Goal: Task Accomplishment & Management: Manage account settings

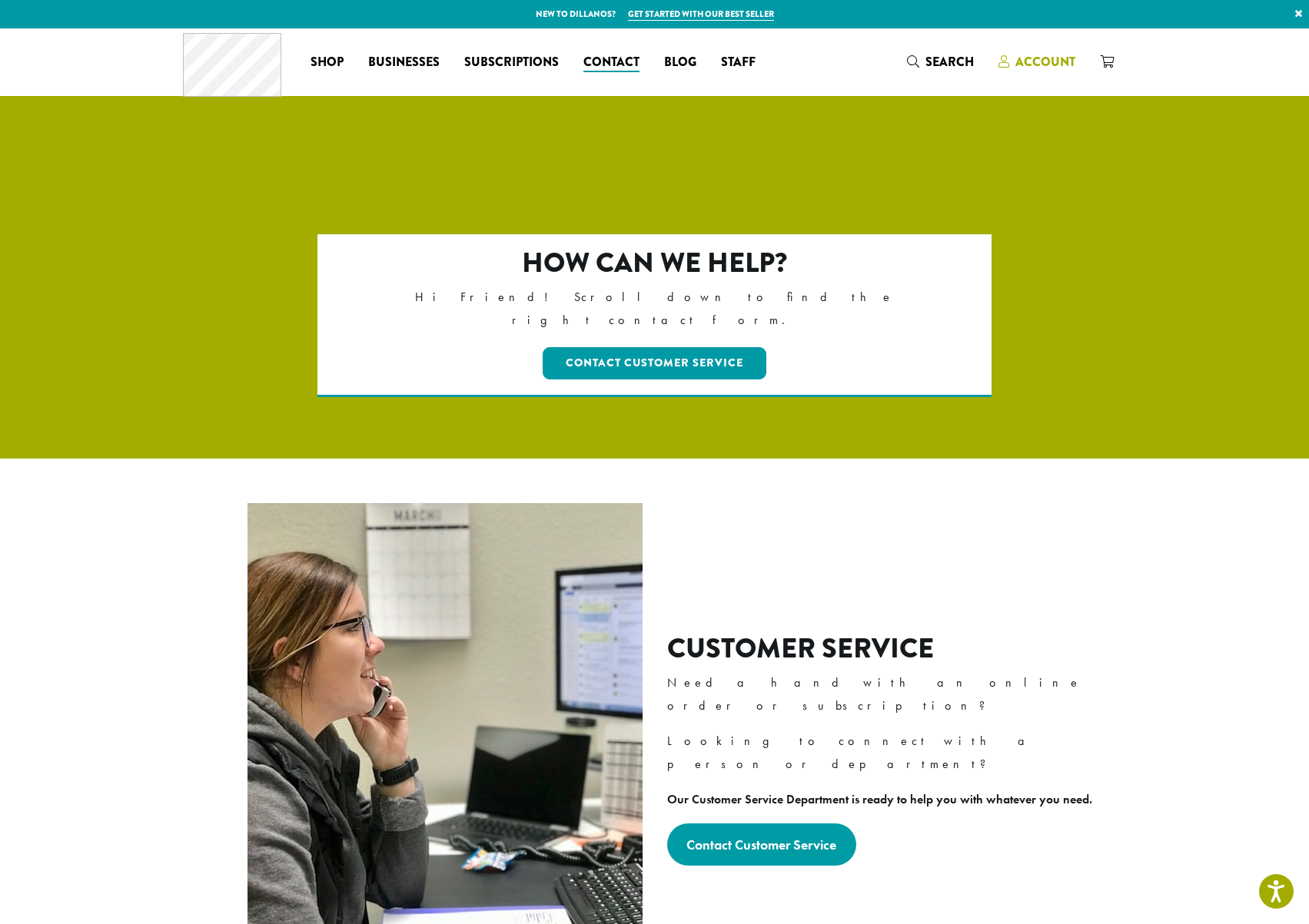
click at [1040, 66] on span "Account" at bounding box center [1045, 62] width 60 height 18
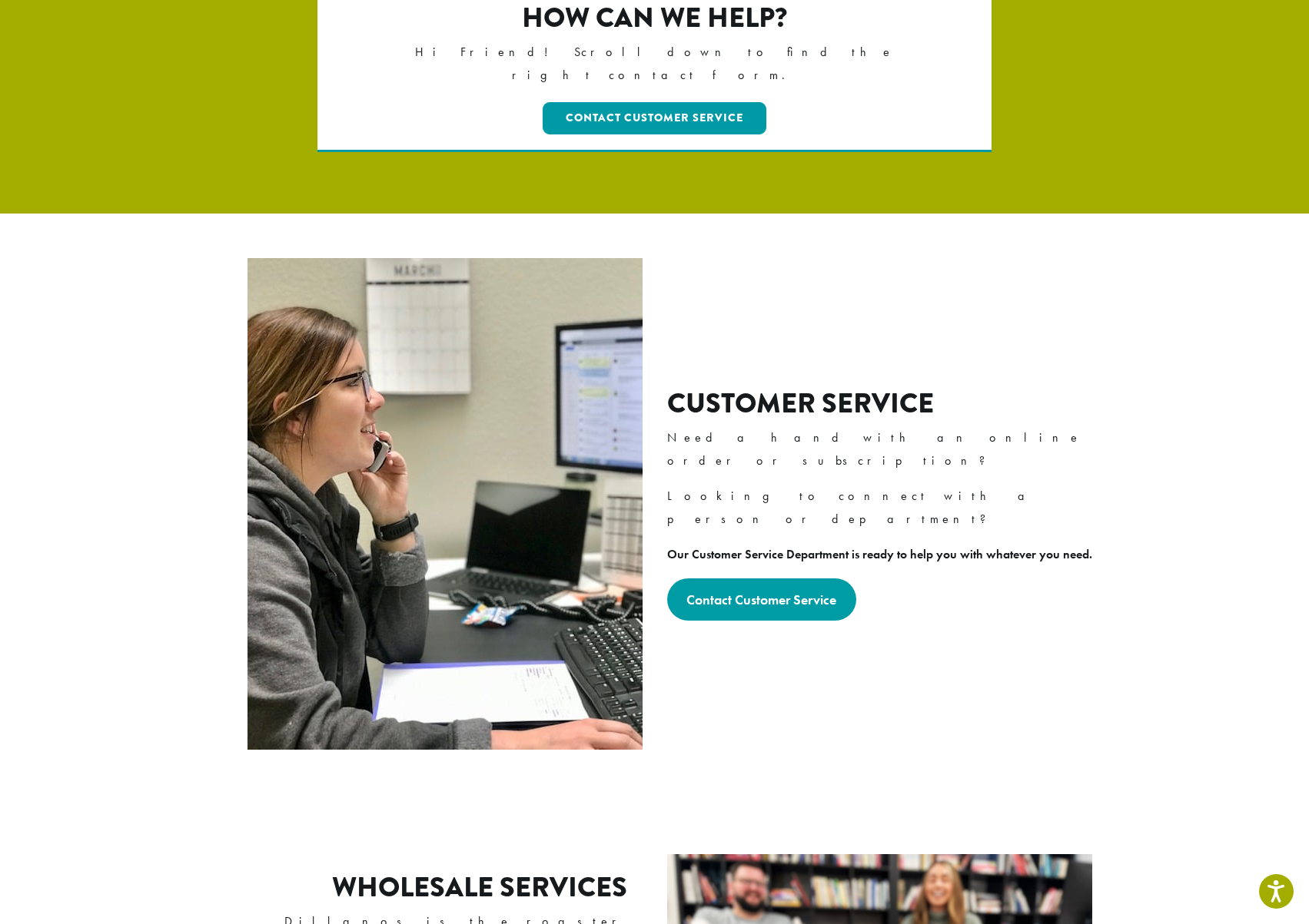
scroll to position [226, 0]
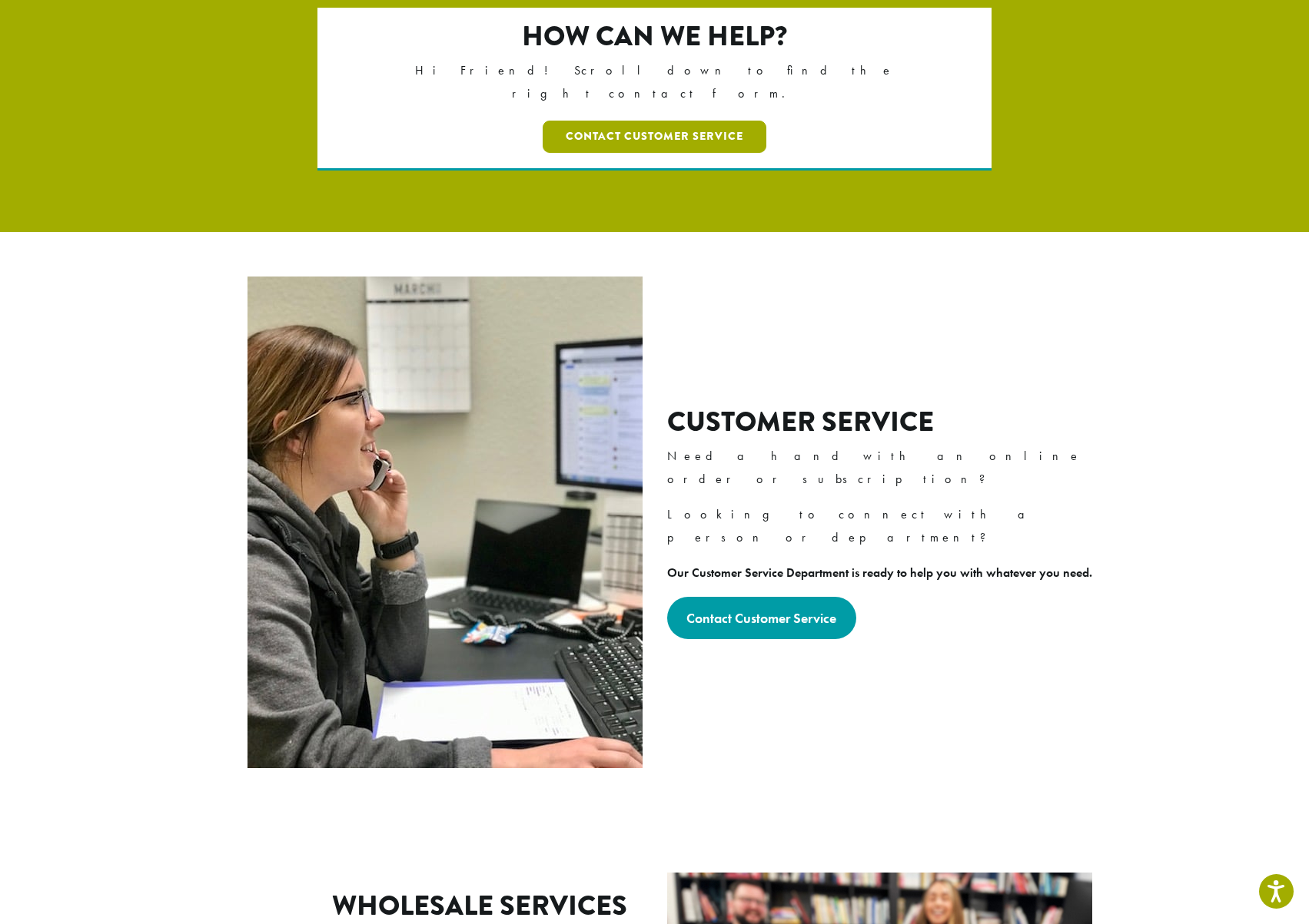
click at [642, 121] on link "Contact Customer Service" at bounding box center [654, 137] width 224 height 33
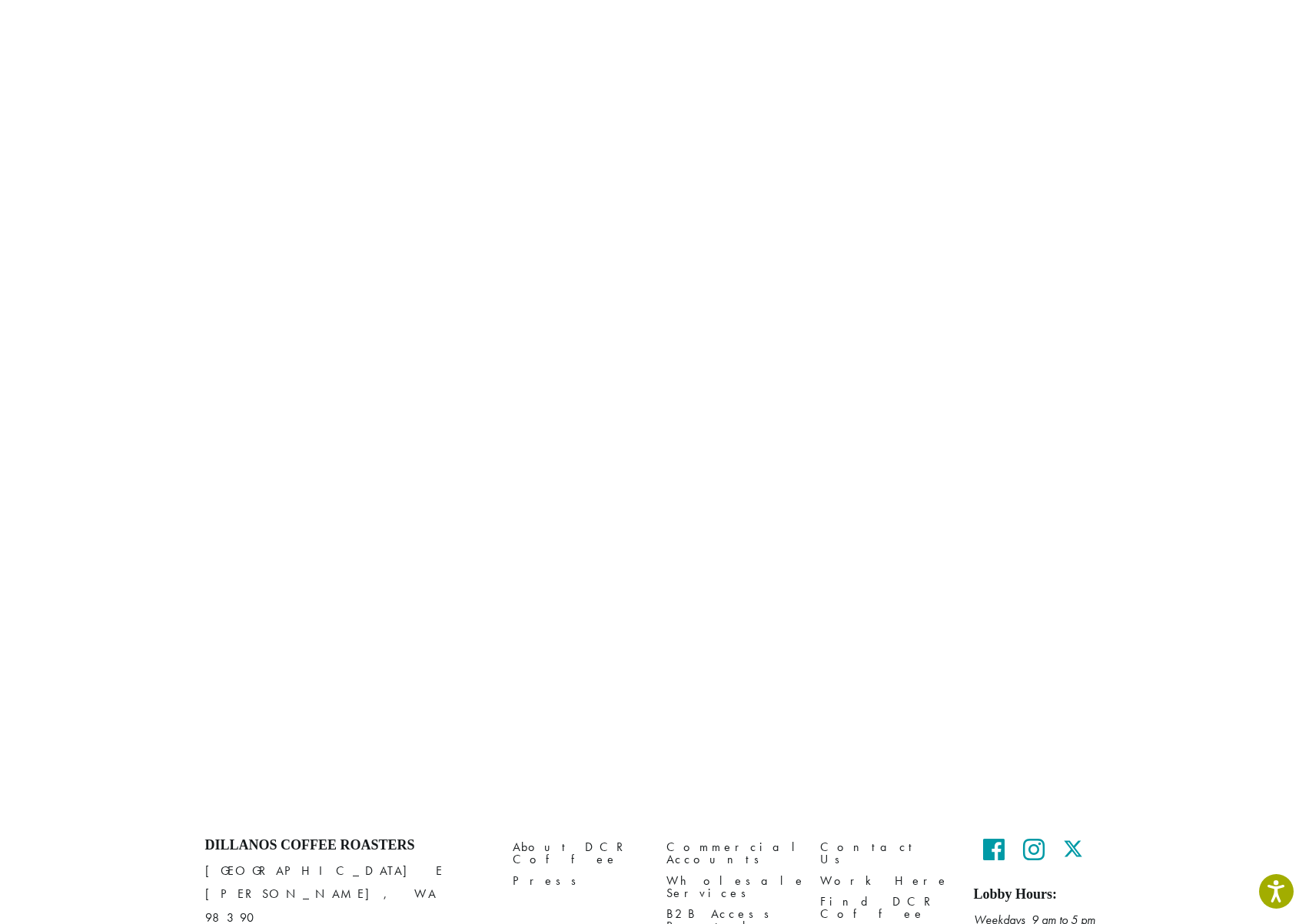
scroll to position [605, 0]
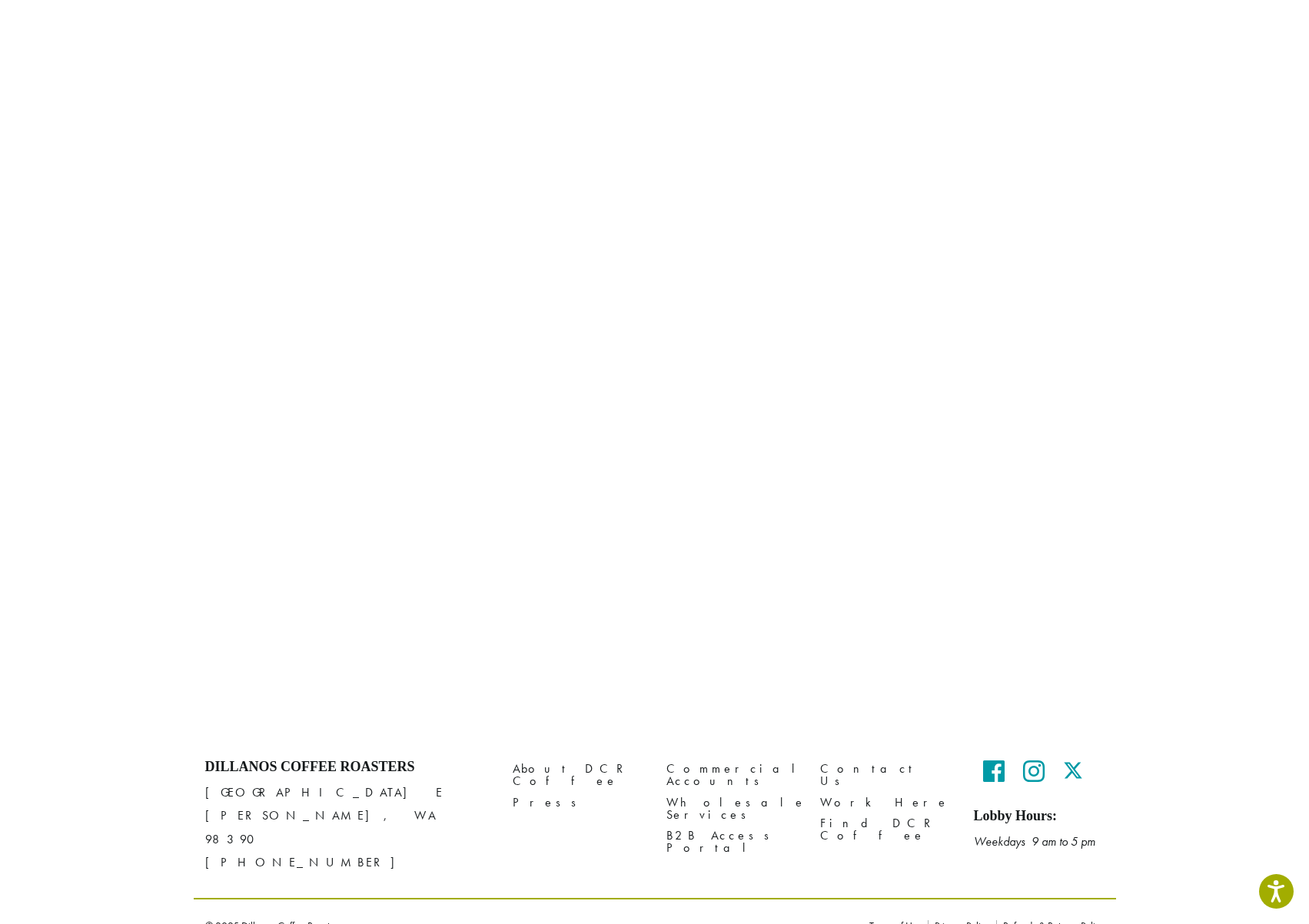
scroll to position [639, 0]
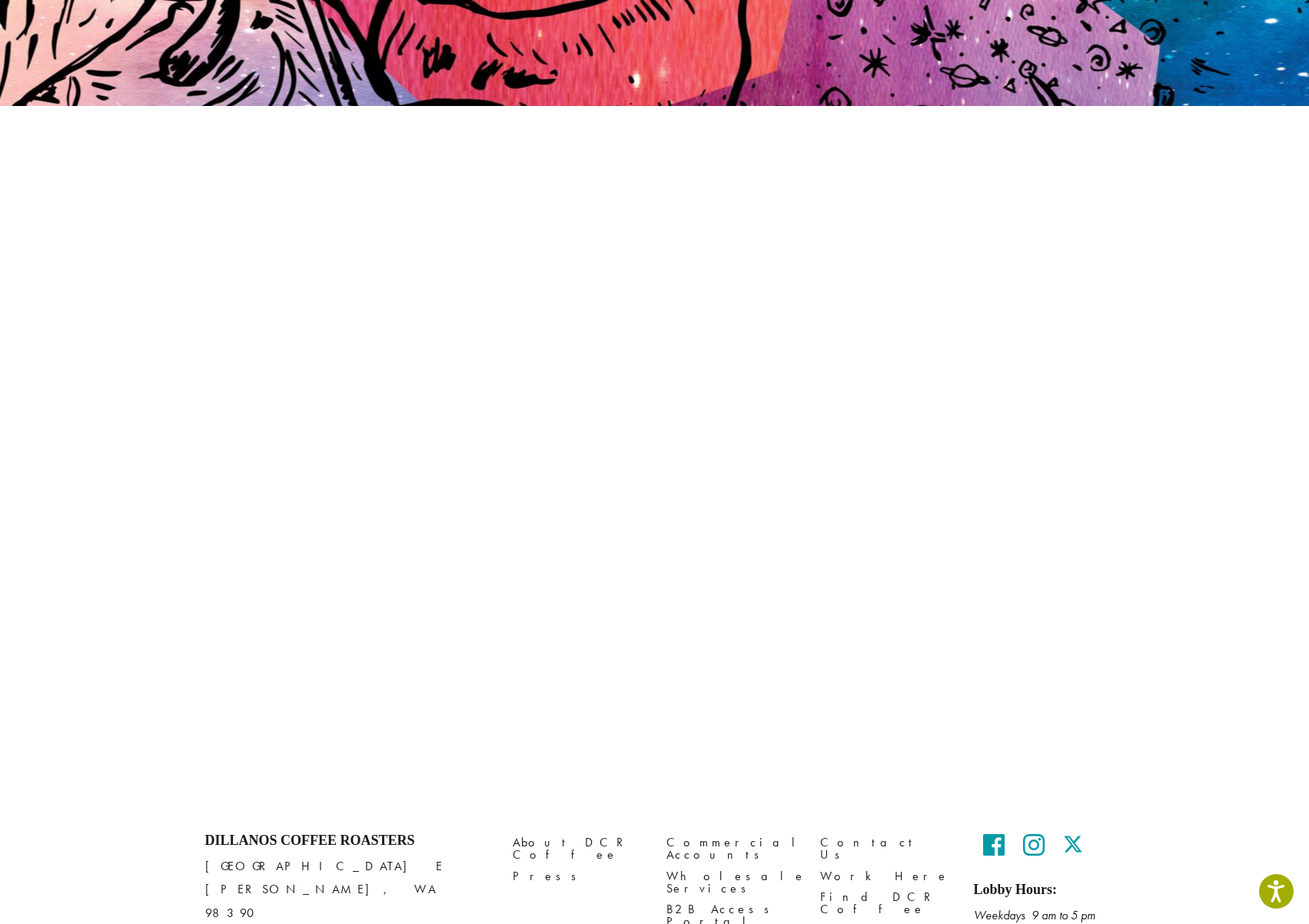
scroll to position [342, 0]
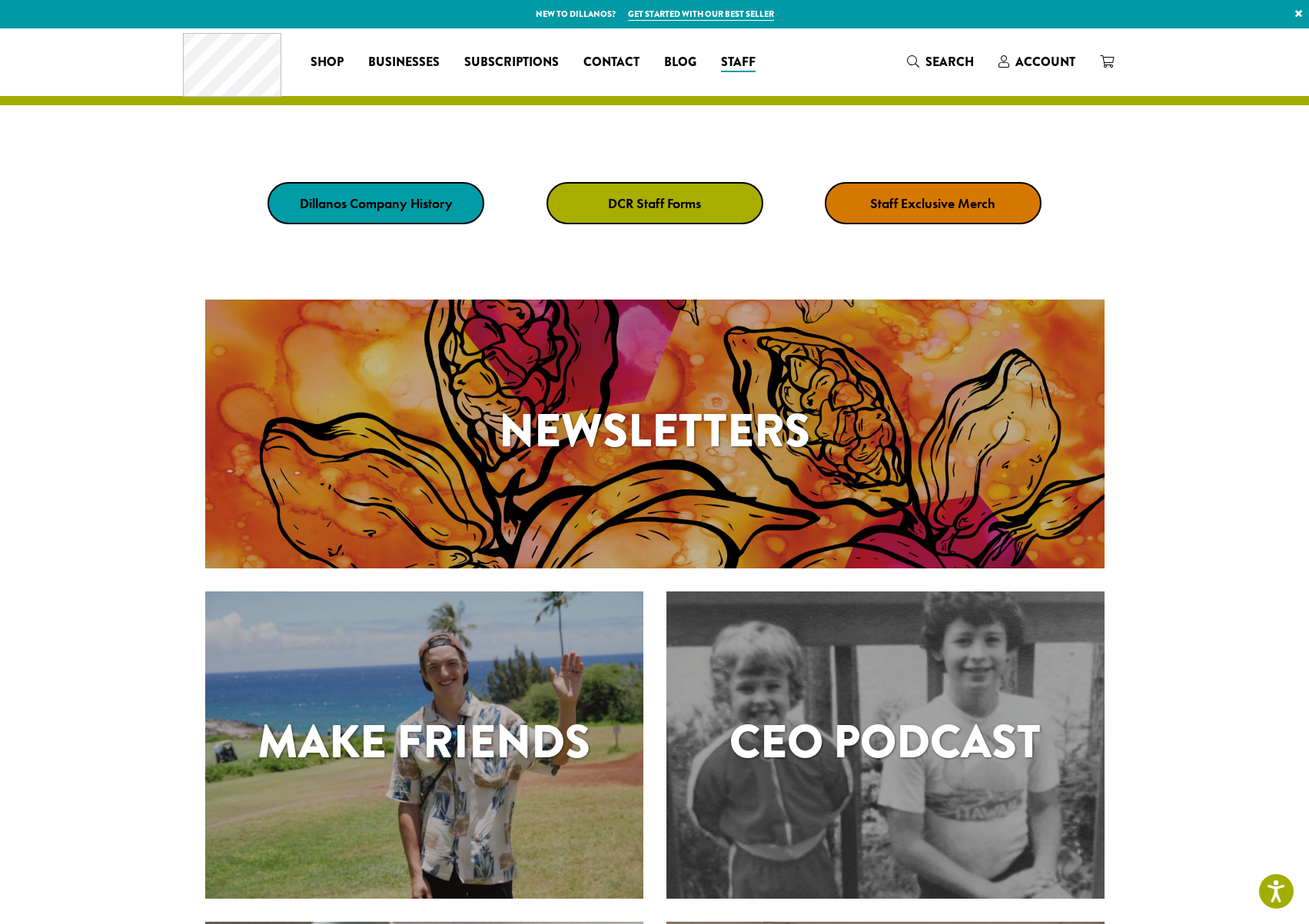
click at [931, 213] on link "Staff Exclusive Merch" at bounding box center [933, 203] width 217 height 42
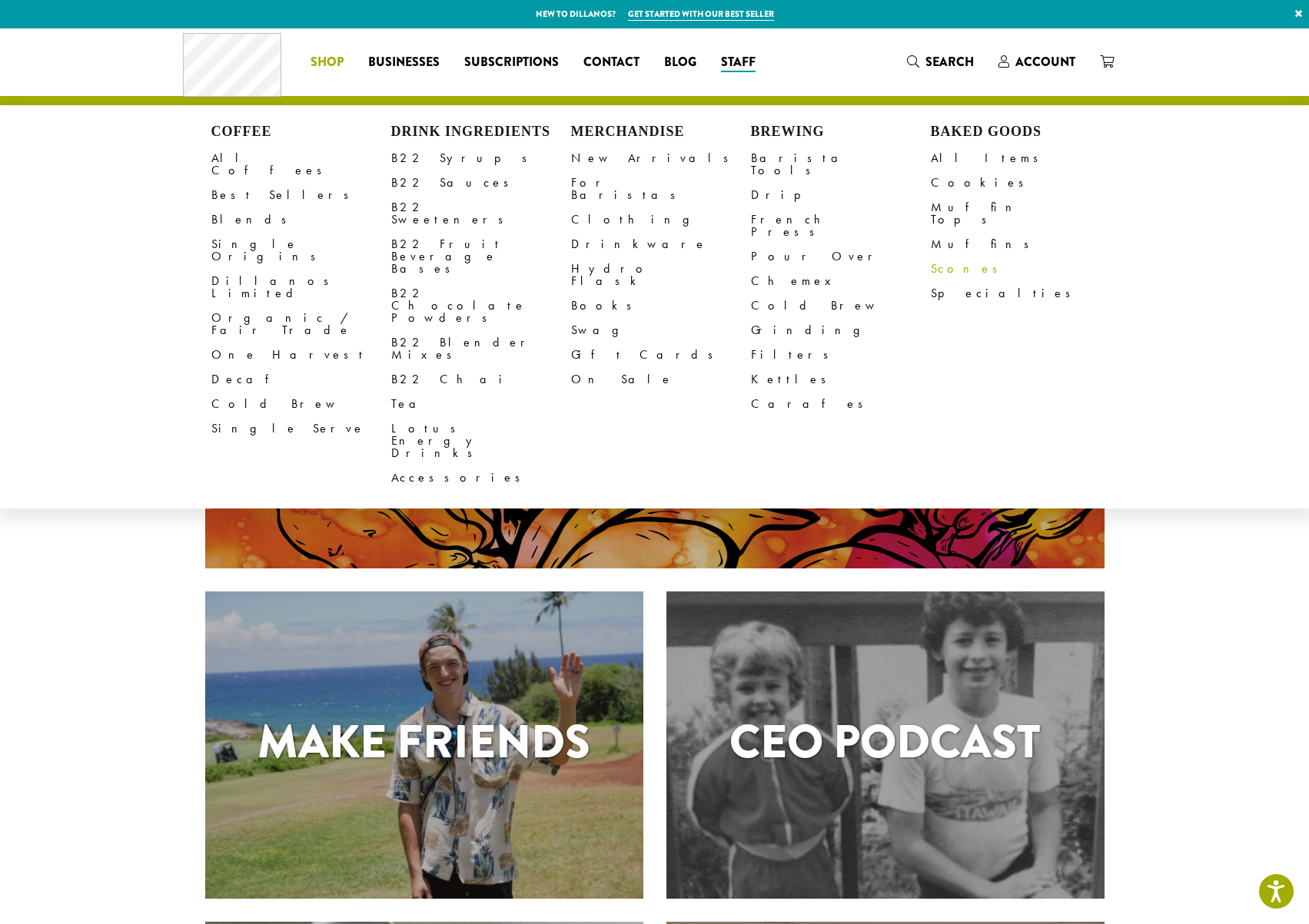
click at [951, 259] on link "Scones" at bounding box center [1021, 268] width 180 height 24
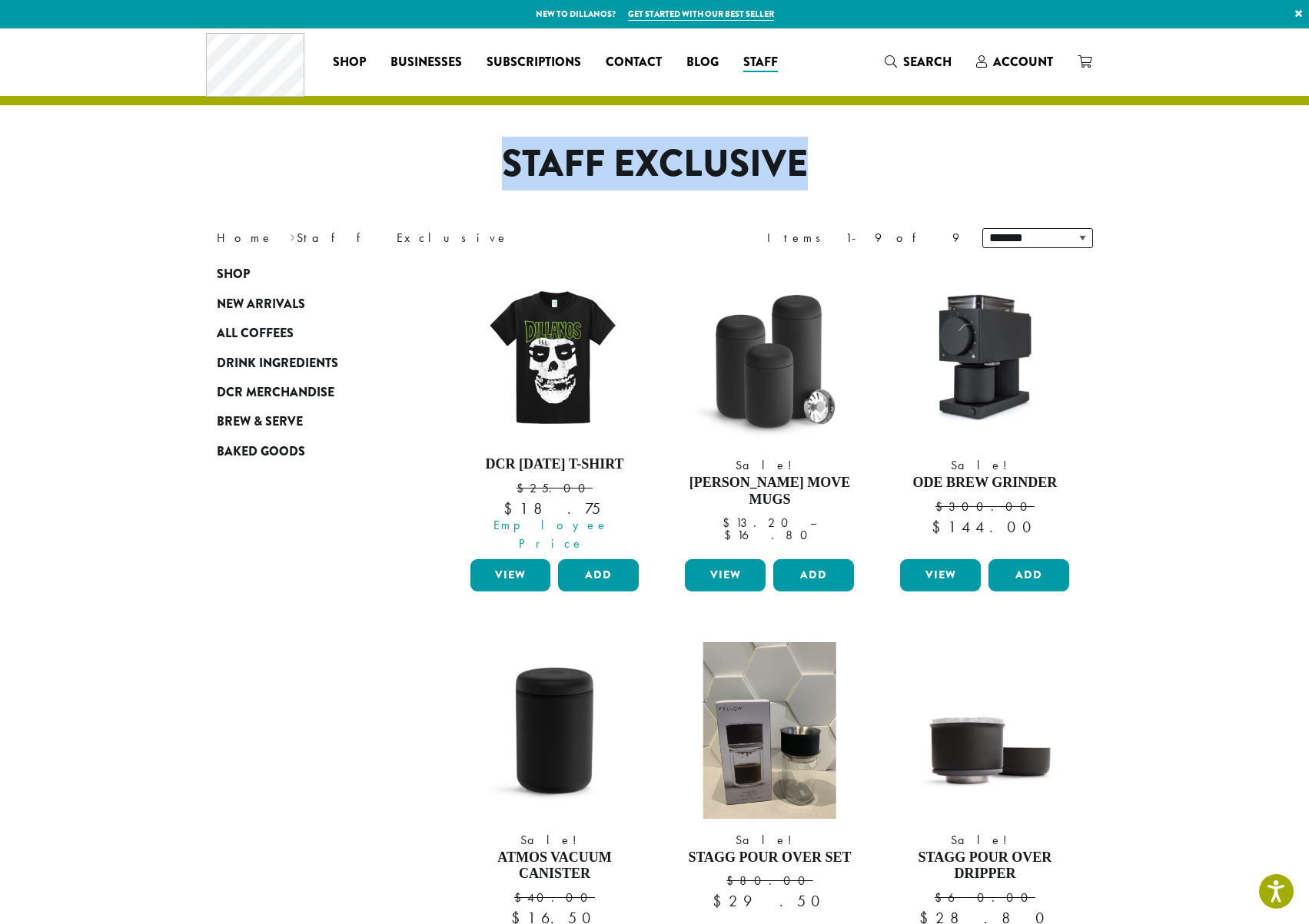
drag, startPoint x: 493, startPoint y: 164, endPoint x: 812, endPoint y: 148, distance: 319.4
click at [812, 148] on h1 "Staff Exclusive" at bounding box center [654, 165] width 899 height 45
copy h1 "Staff Exclusive"
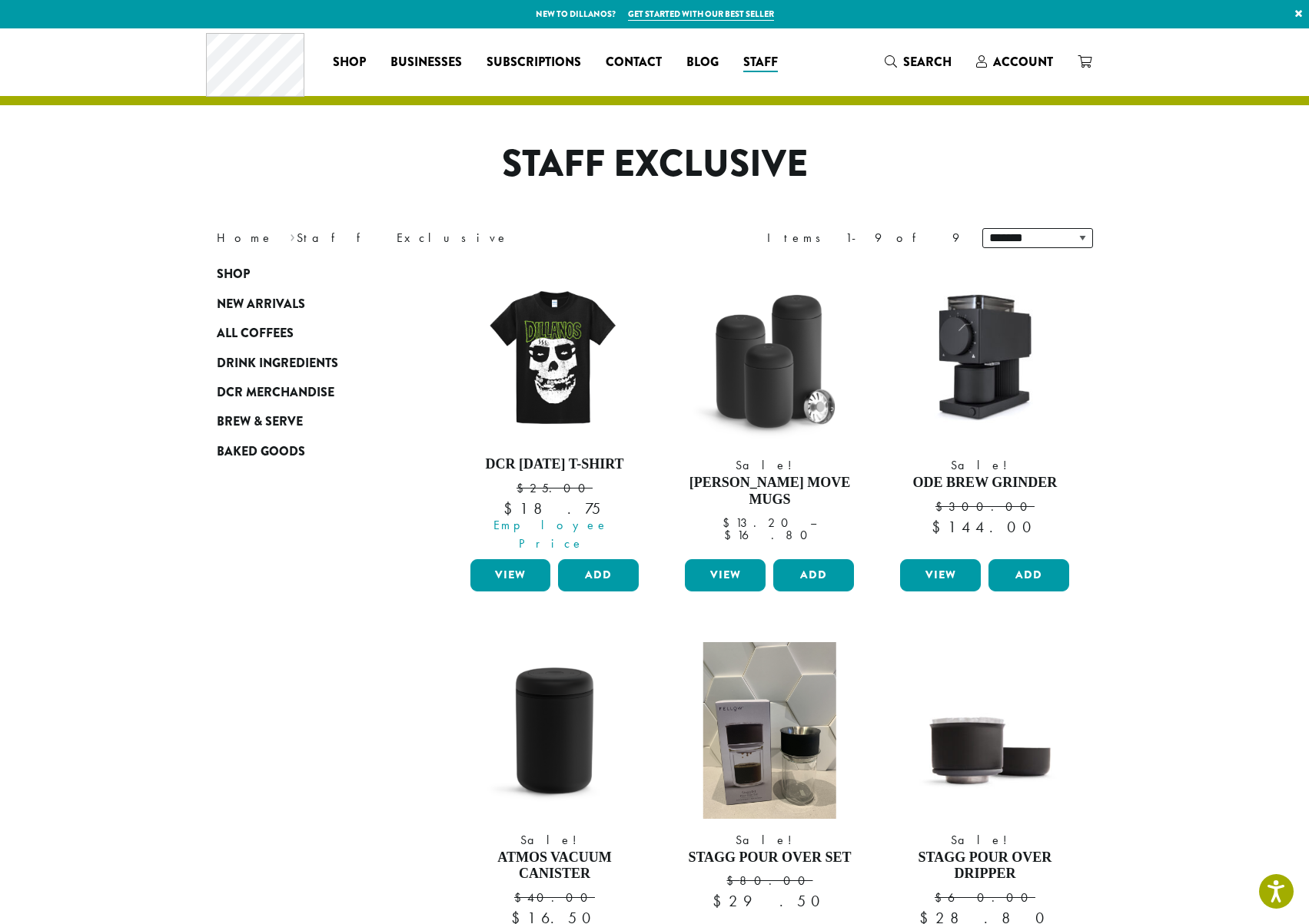
click at [624, 171] on h1 "Staff Exclusive" at bounding box center [654, 165] width 899 height 45
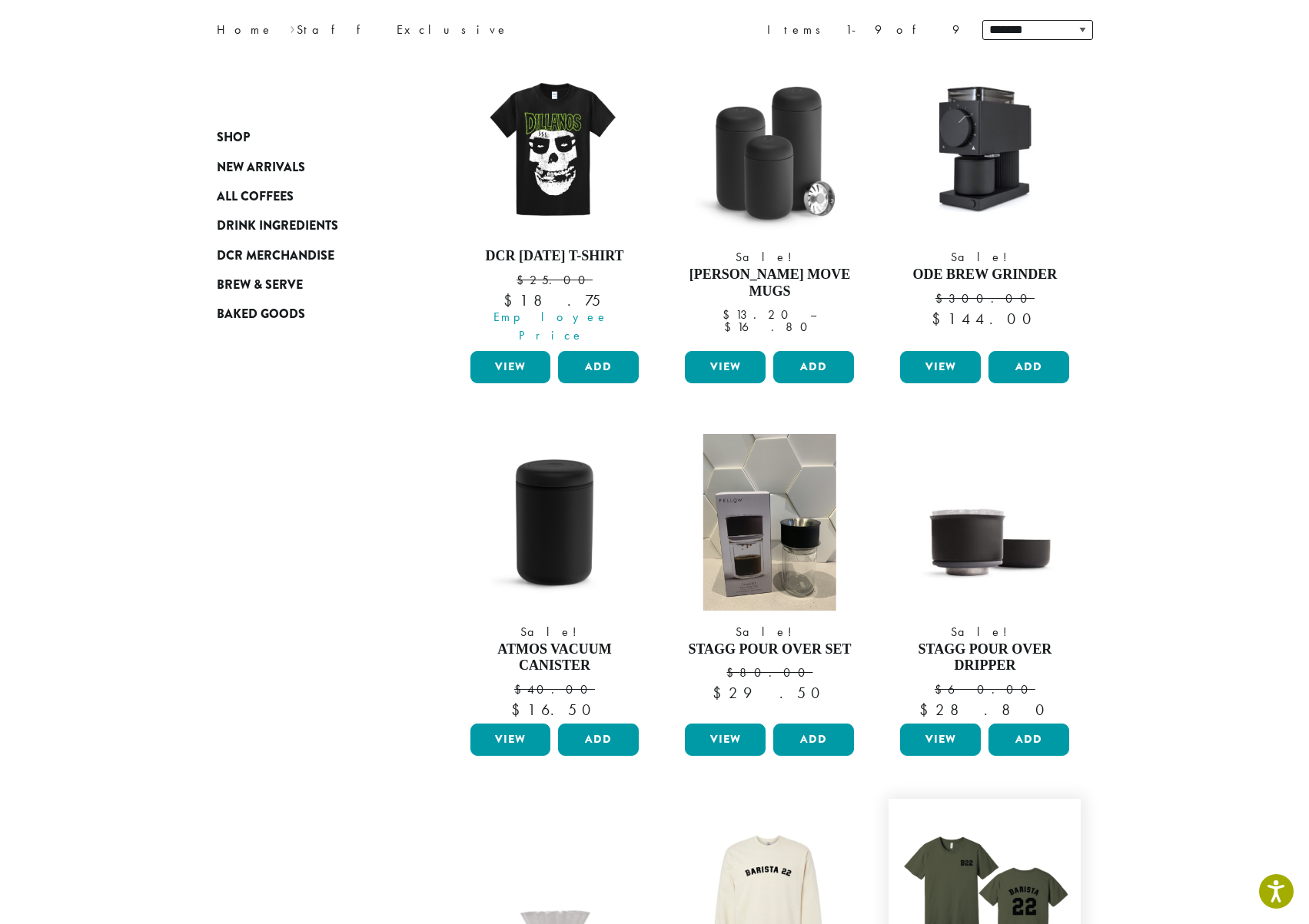
scroll to position [195, 0]
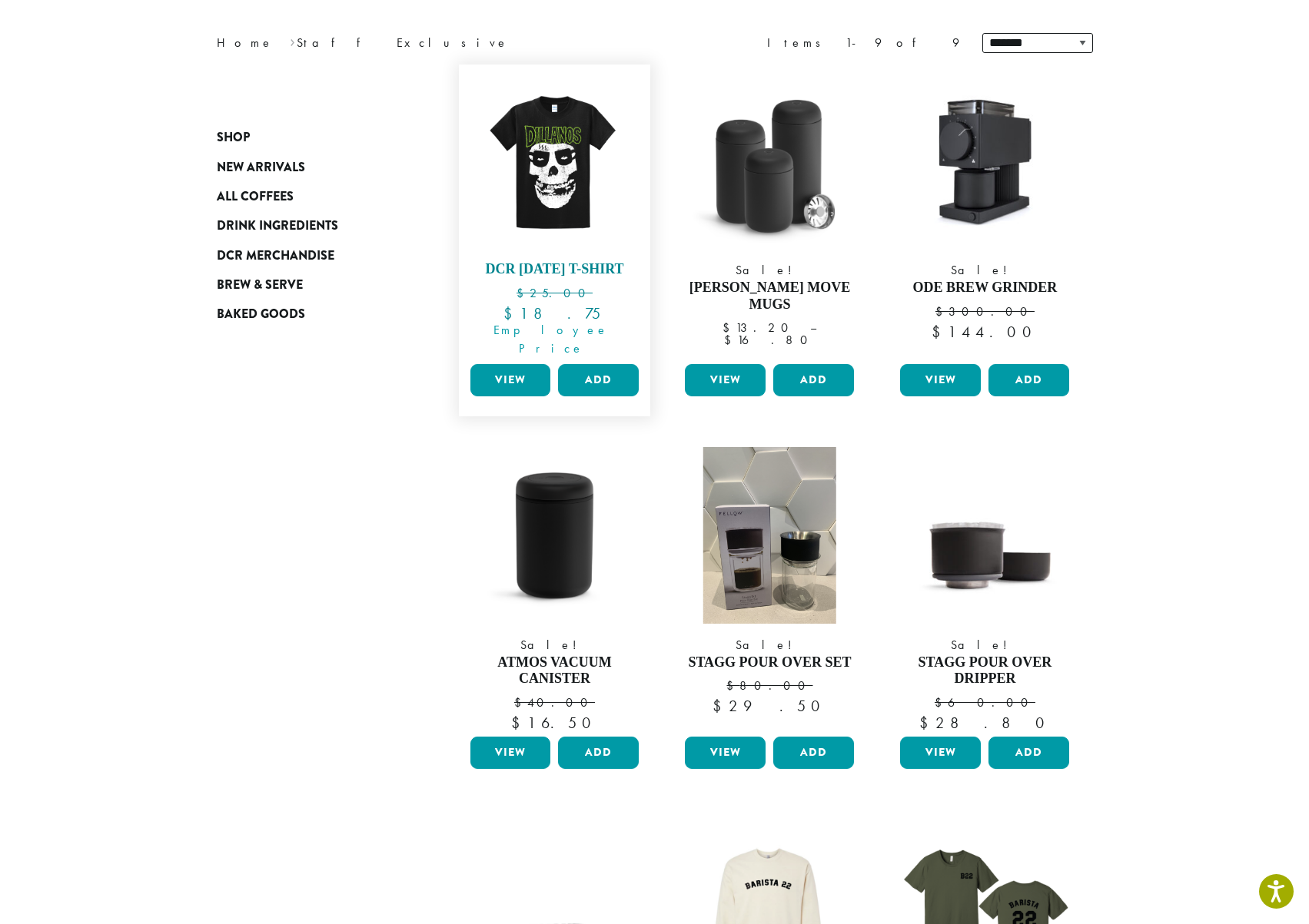
click at [553, 197] on img at bounding box center [554, 160] width 177 height 177
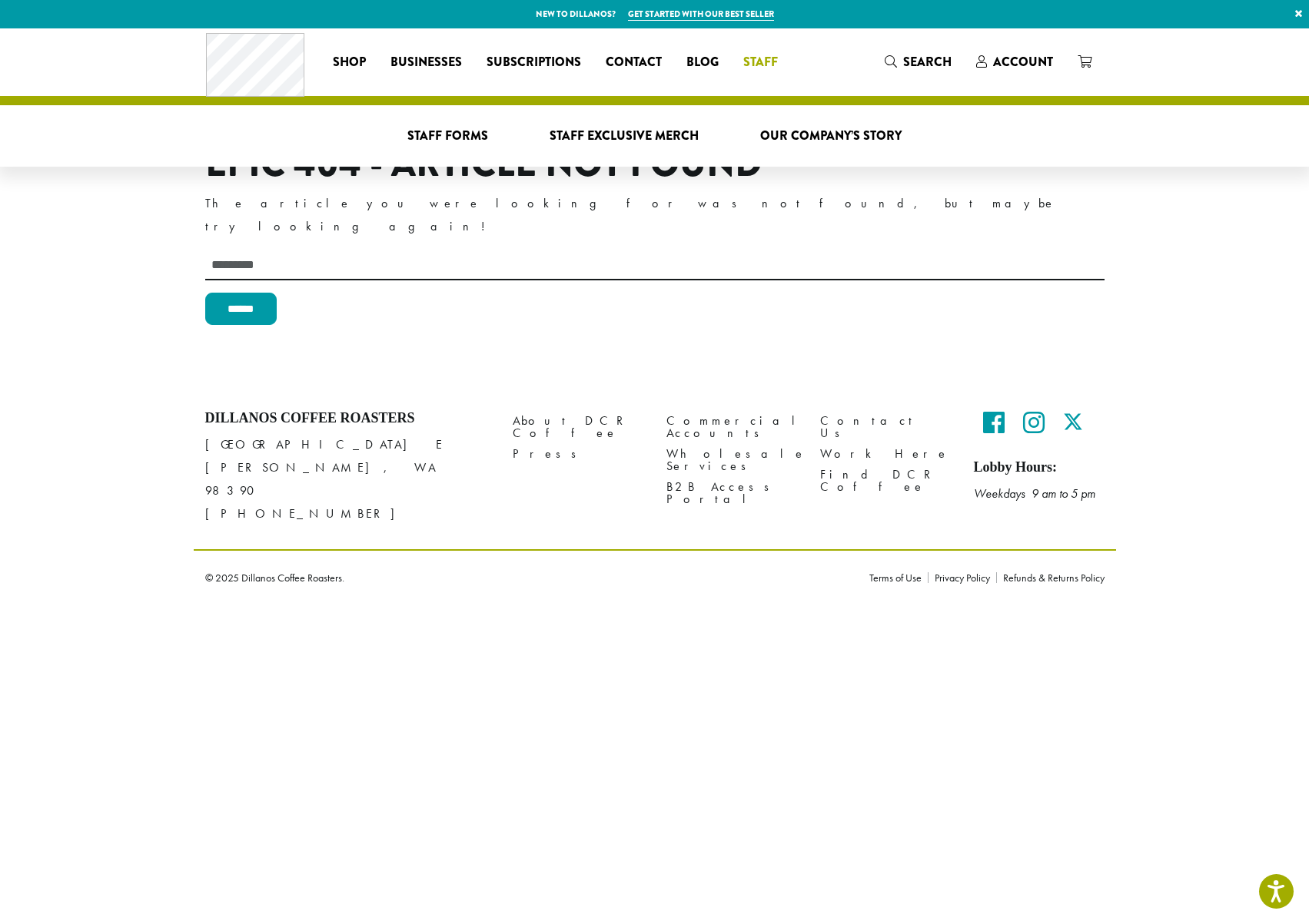
drag, startPoint x: 762, startPoint y: 58, endPoint x: 639, endPoint y: 45, distance: 123.7
click at [761, 58] on span "Staff" at bounding box center [760, 63] width 35 height 20
click at [763, 56] on li "Staff Staff Forms Staff Exclusive Merch Our Company’s Story" at bounding box center [760, 62] width 59 height 24
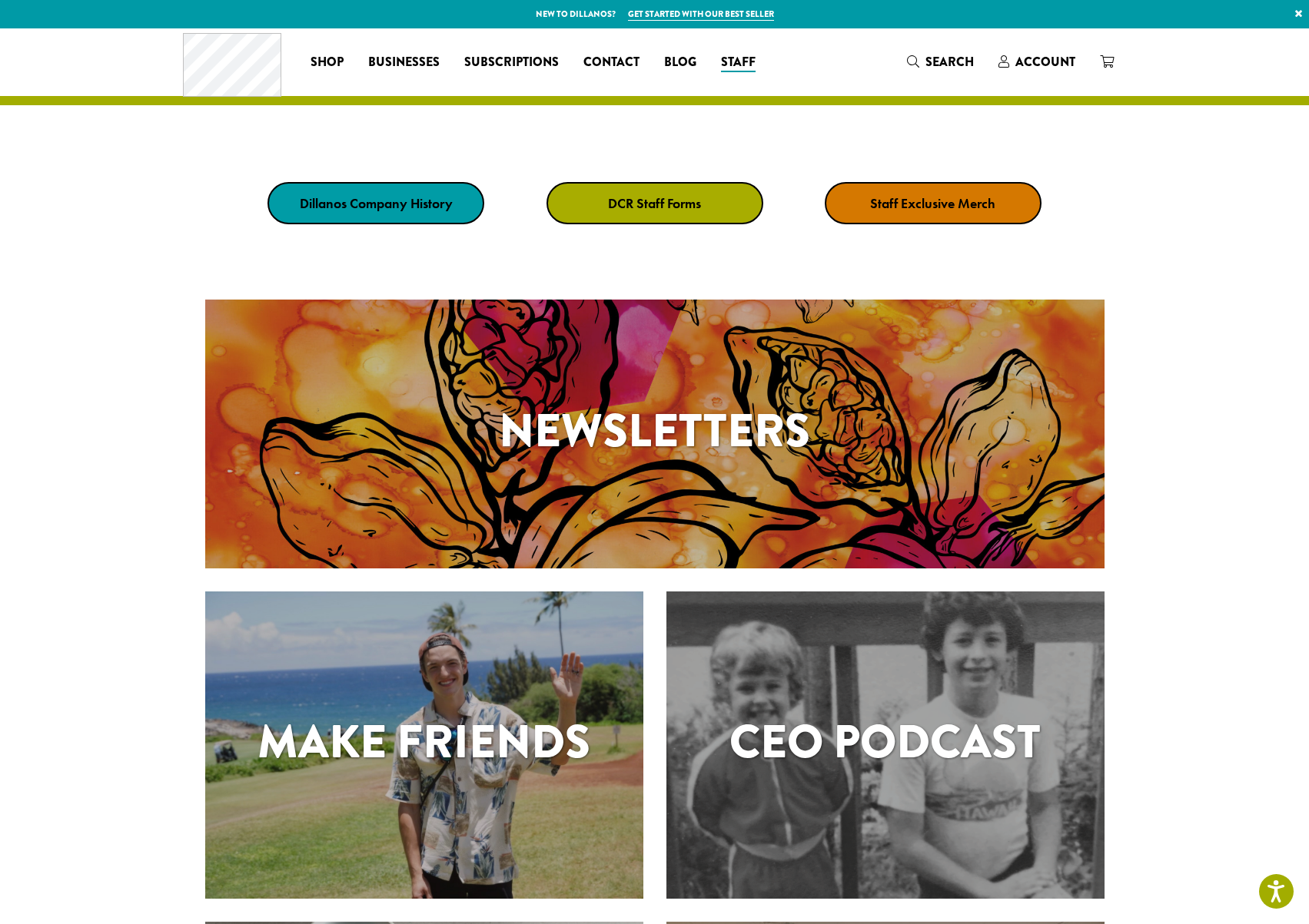
scroll to position [8, 0]
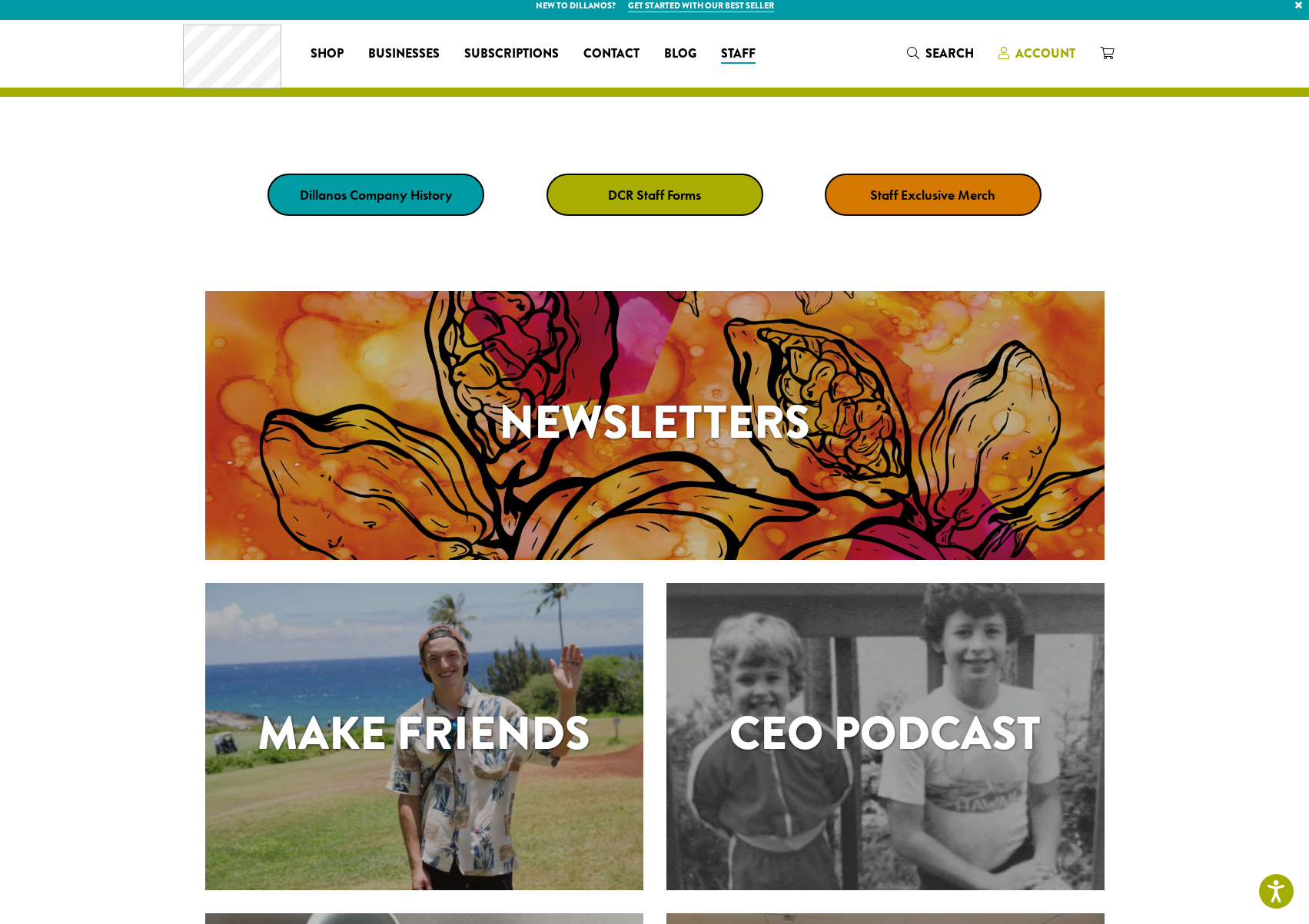
click at [1035, 54] on span "Account" at bounding box center [1045, 53] width 60 height 18
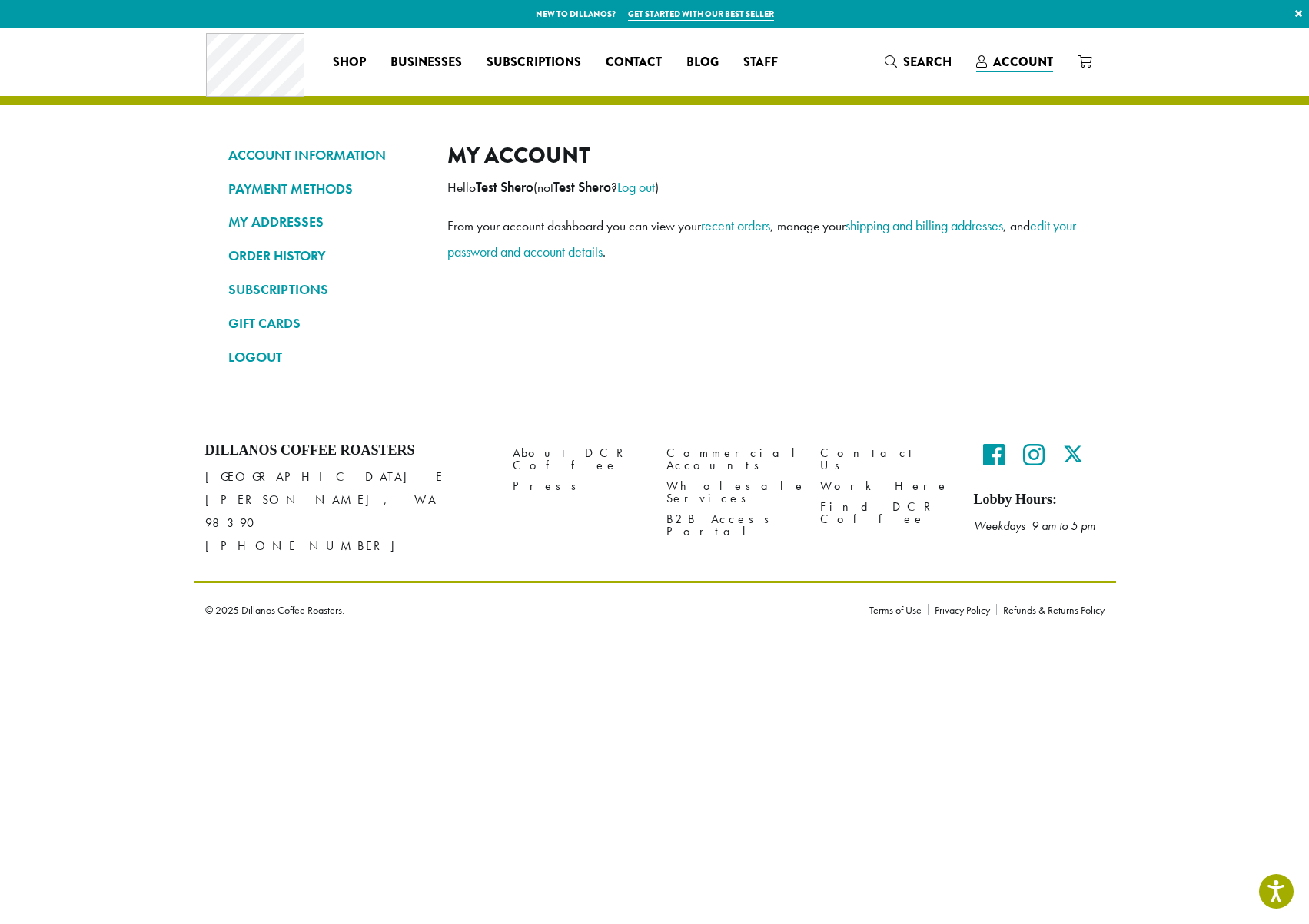
click at [244, 358] on link "LOGOUT" at bounding box center [326, 357] width 196 height 26
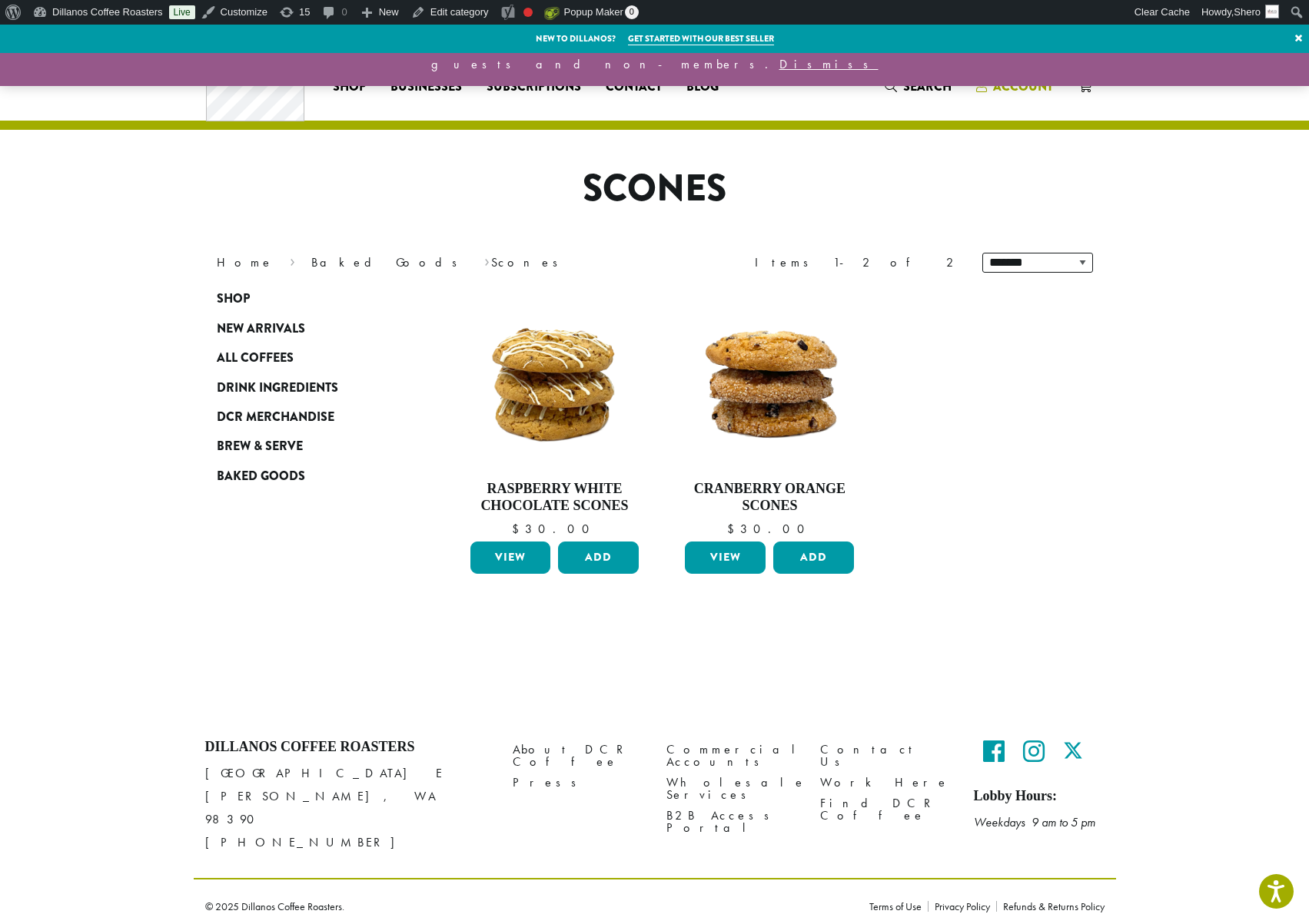
click at [1029, 87] on span "Account" at bounding box center [1023, 86] width 60 height 18
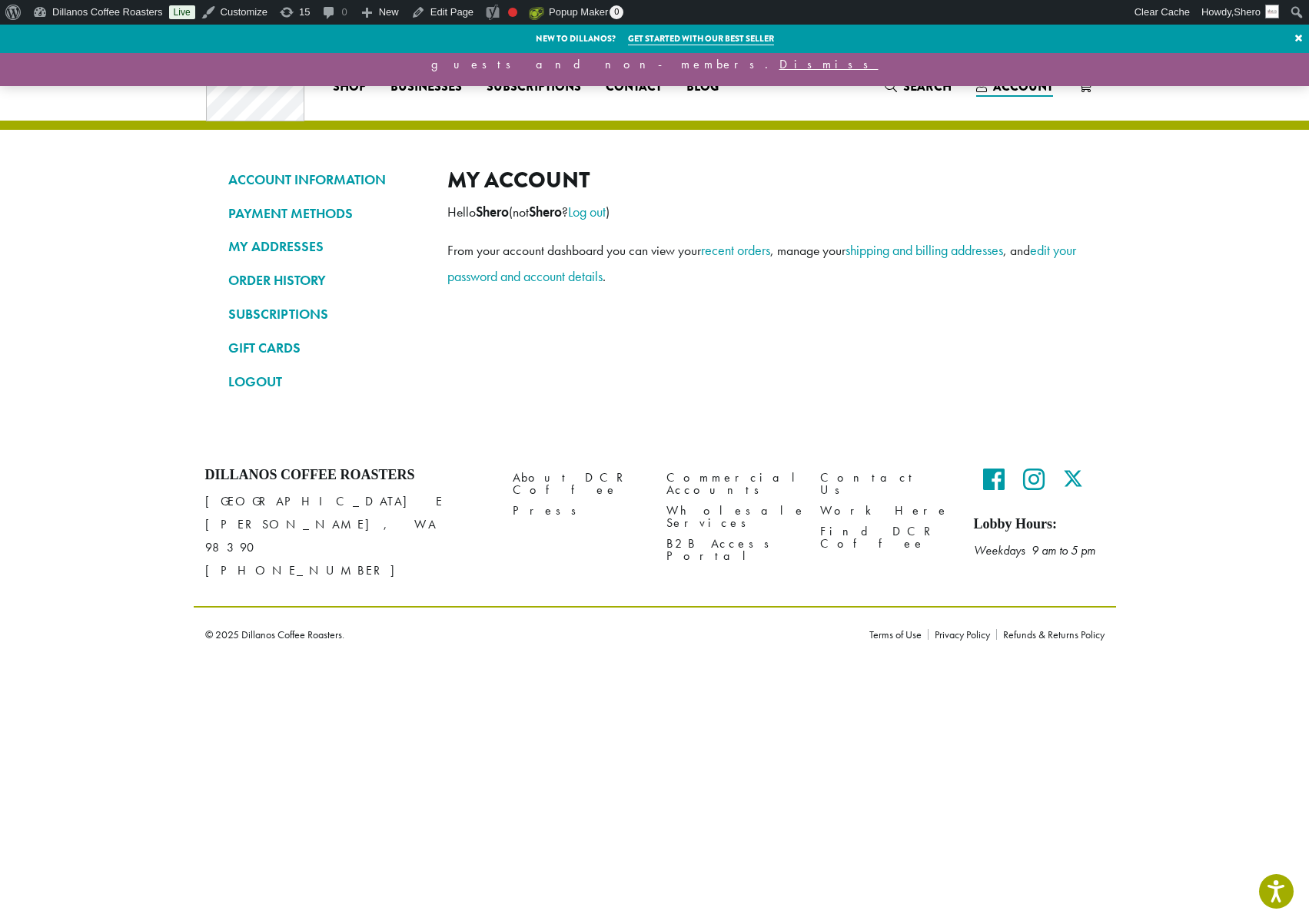
drag, startPoint x: 252, startPoint y: 384, endPoint x: 583, endPoint y: 337, distance: 334.3
click at [252, 384] on link "LOGOUT" at bounding box center [326, 382] width 196 height 26
